Goal: Obtain resource: Download file/media

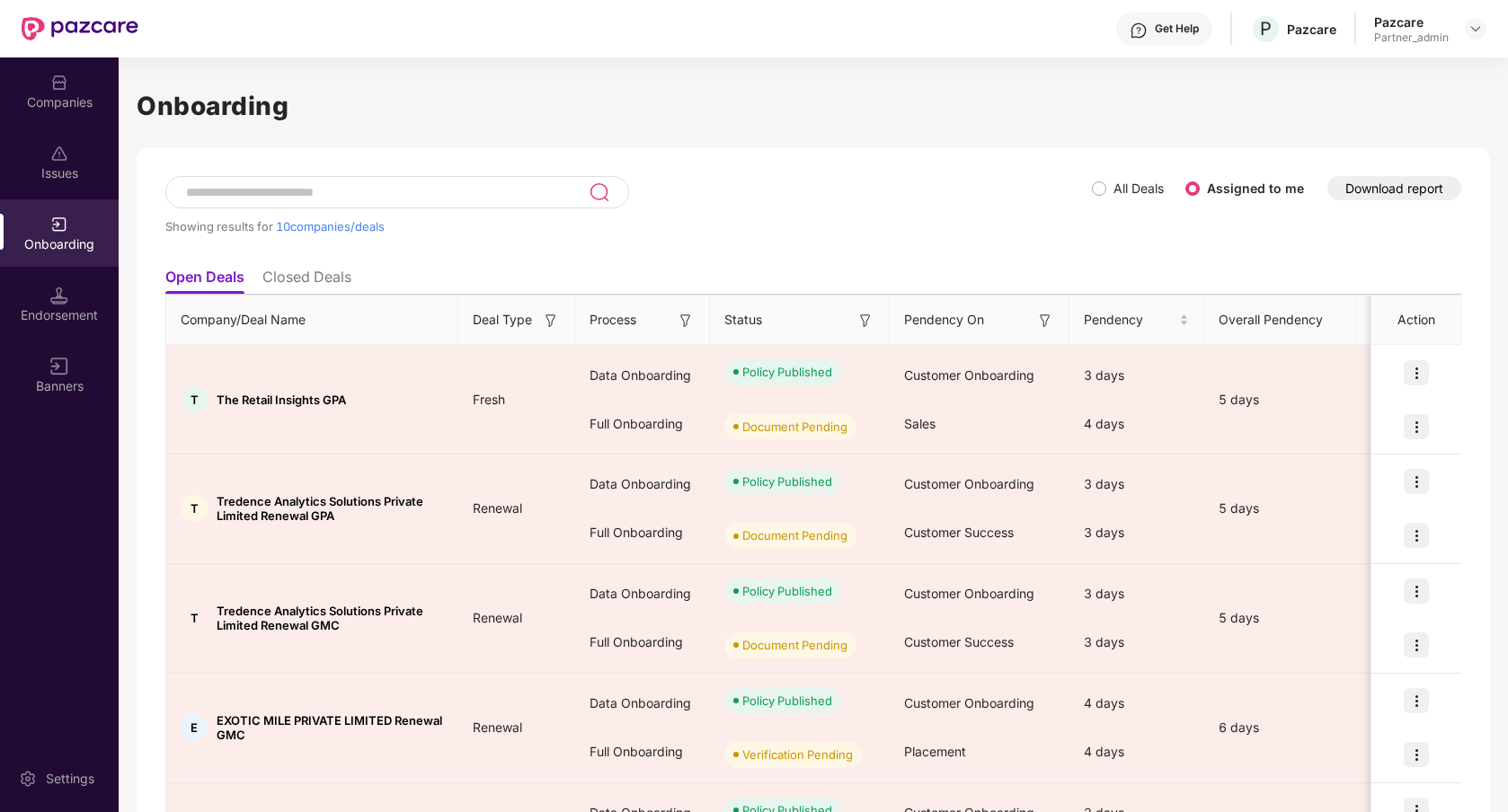
click at [1399, 193] on button "Download report" at bounding box center [1394, 188] width 134 height 25
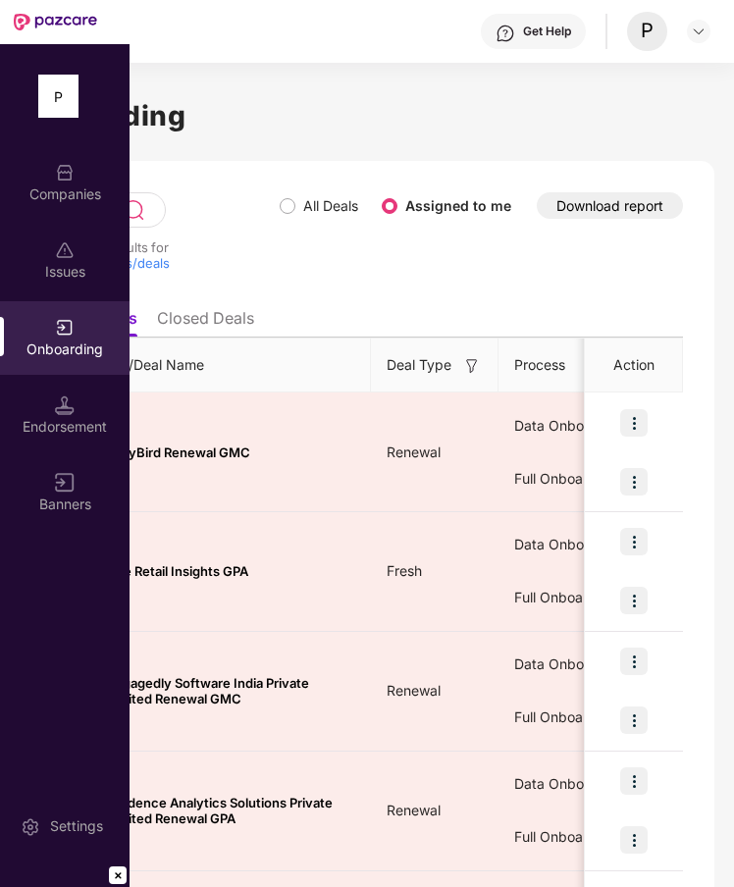
click at [628, 203] on button "Download report" at bounding box center [610, 205] width 146 height 27
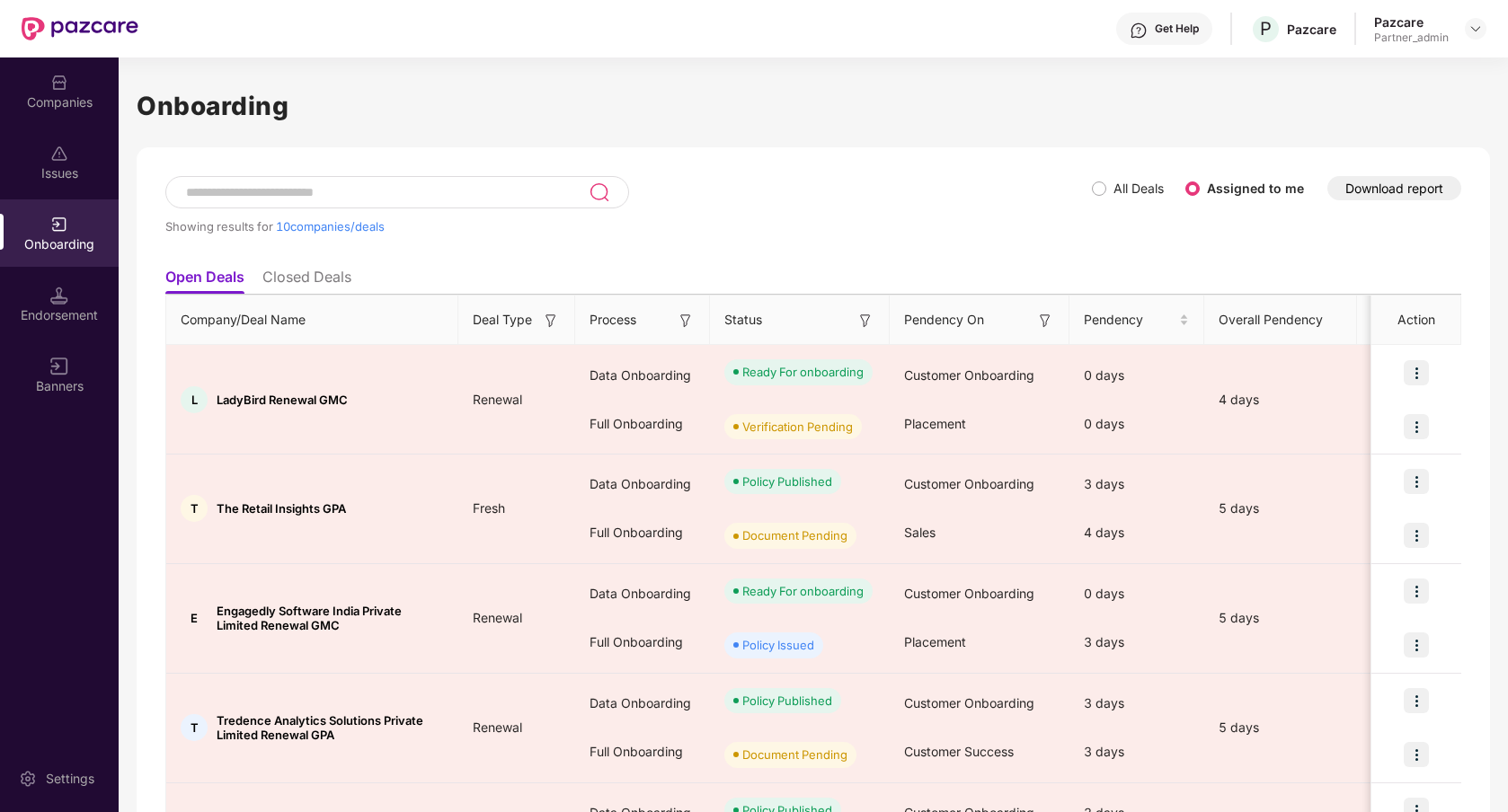
click at [1115, 148] on div "Showing results for 10 companies/deals All Deals Assigned to me Download report…" at bounding box center [813, 827] width 1353 height 1359
click at [1475, 33] on img at bounding box center [1476, 29] width 15 height 15
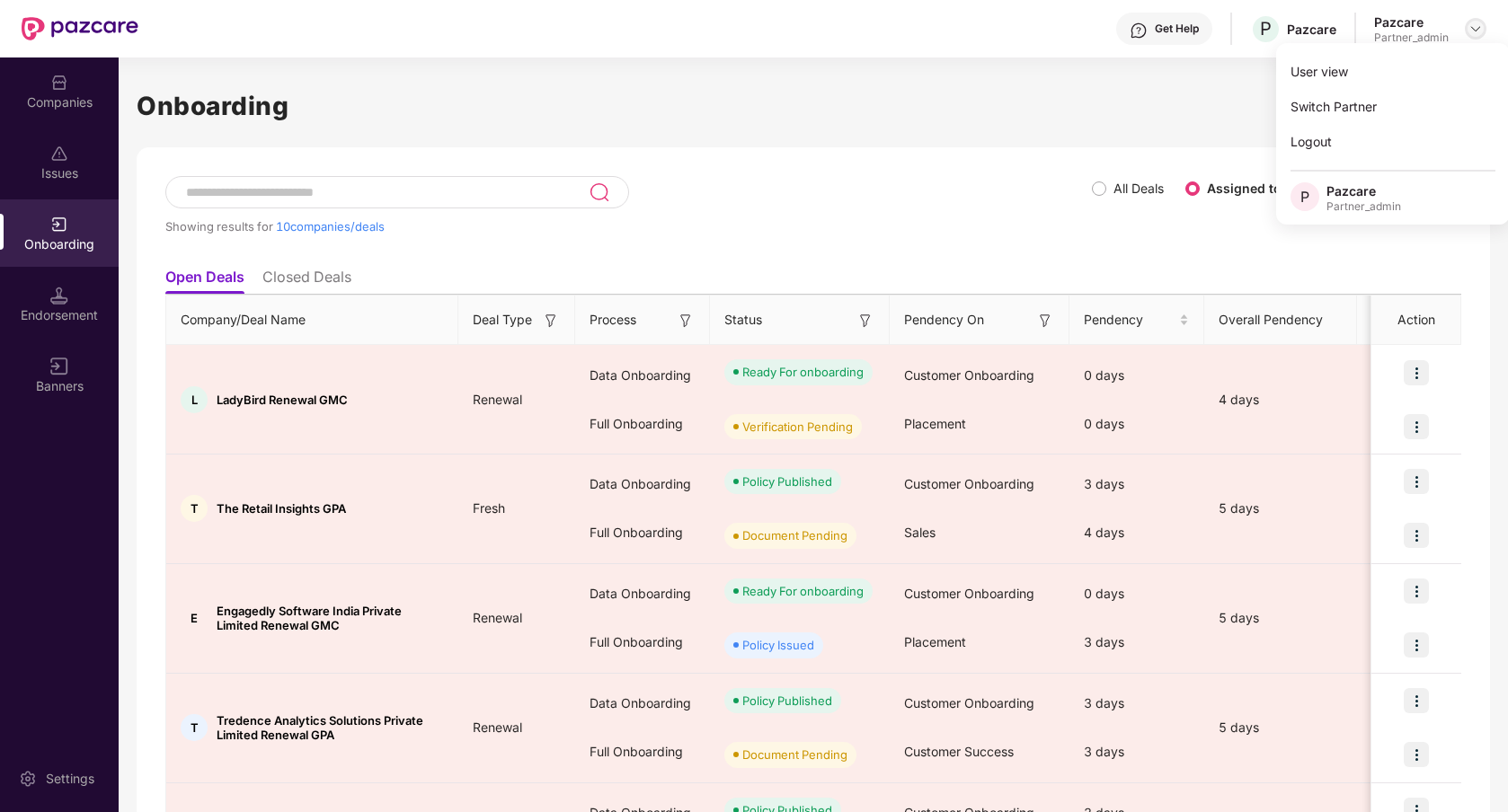
click at [1475, 33] on img at bounding box center [1476, 29] width 15 height 15
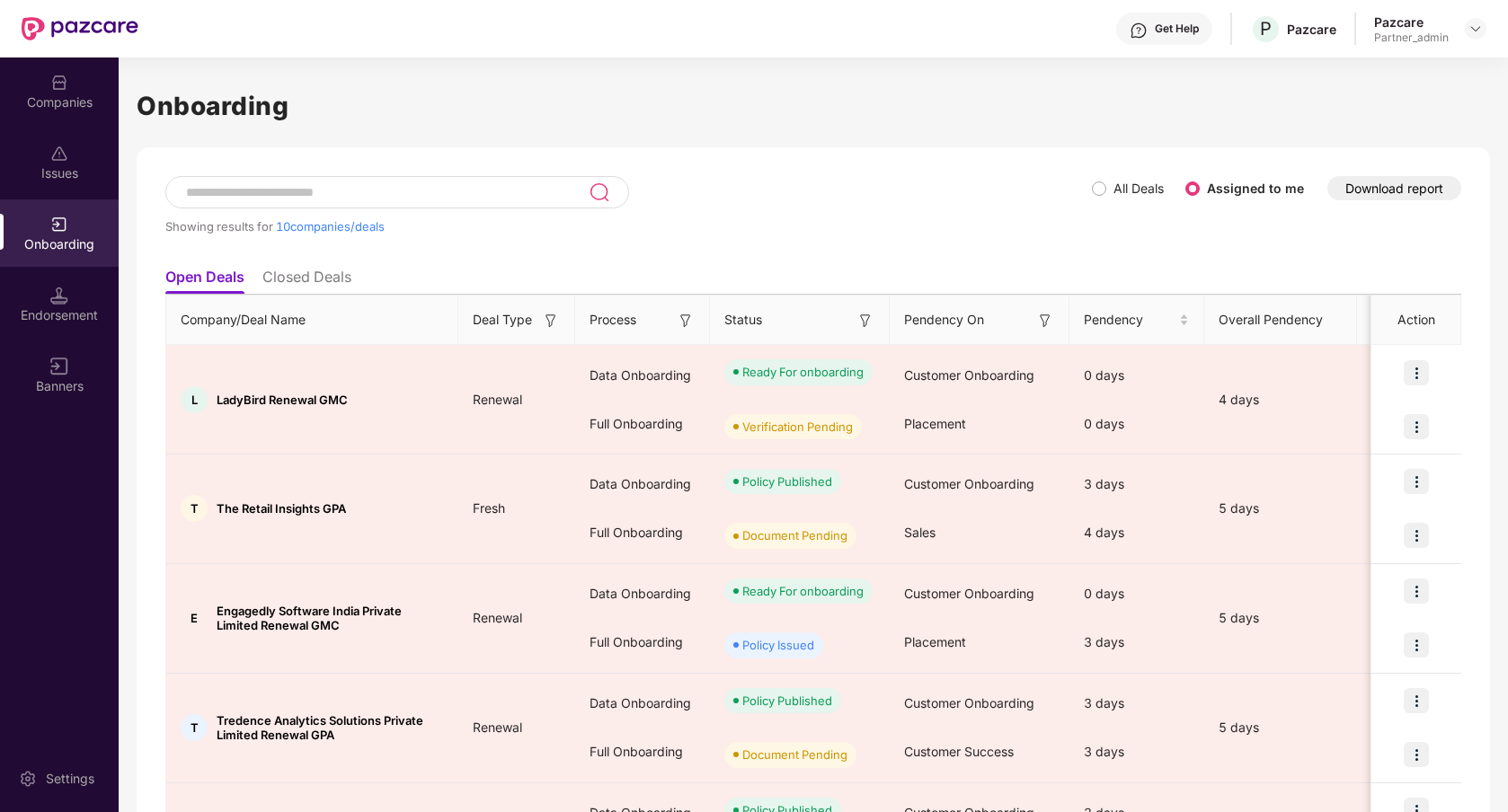
click at [723, 168] on div "Showing results for 10 companies/deals All Deals Assigned to me Download report…" at bounding box center [813, 827] width 1353 height 1359
